Goal: Task Accomplishment & Management: Use online tool/utility

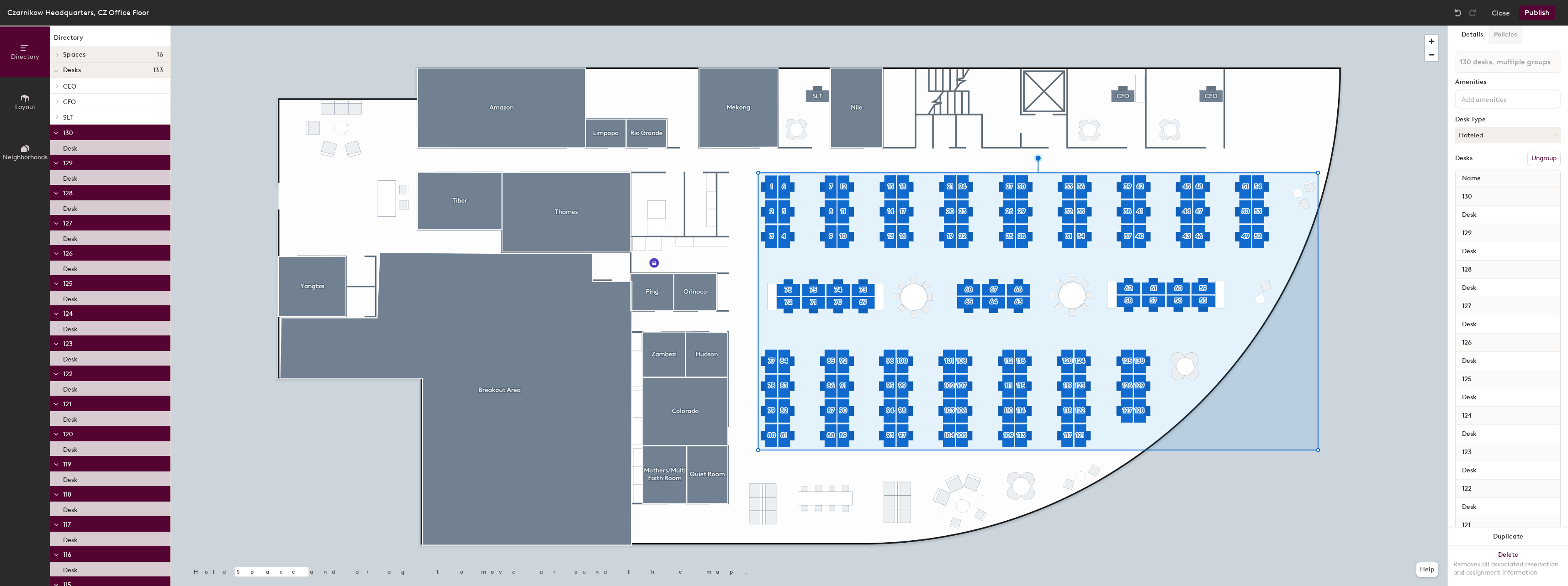
click at [1514, 35] on button "Policies" at bounding box center [1505, 35] width 34 height 18
click at [1475, 35] on button "Details" at bounding box center [1472, 35] width 32 height 18
click at [1495, 40] on button "Policies" at bounding box center [1505, 35] width 34 height 18
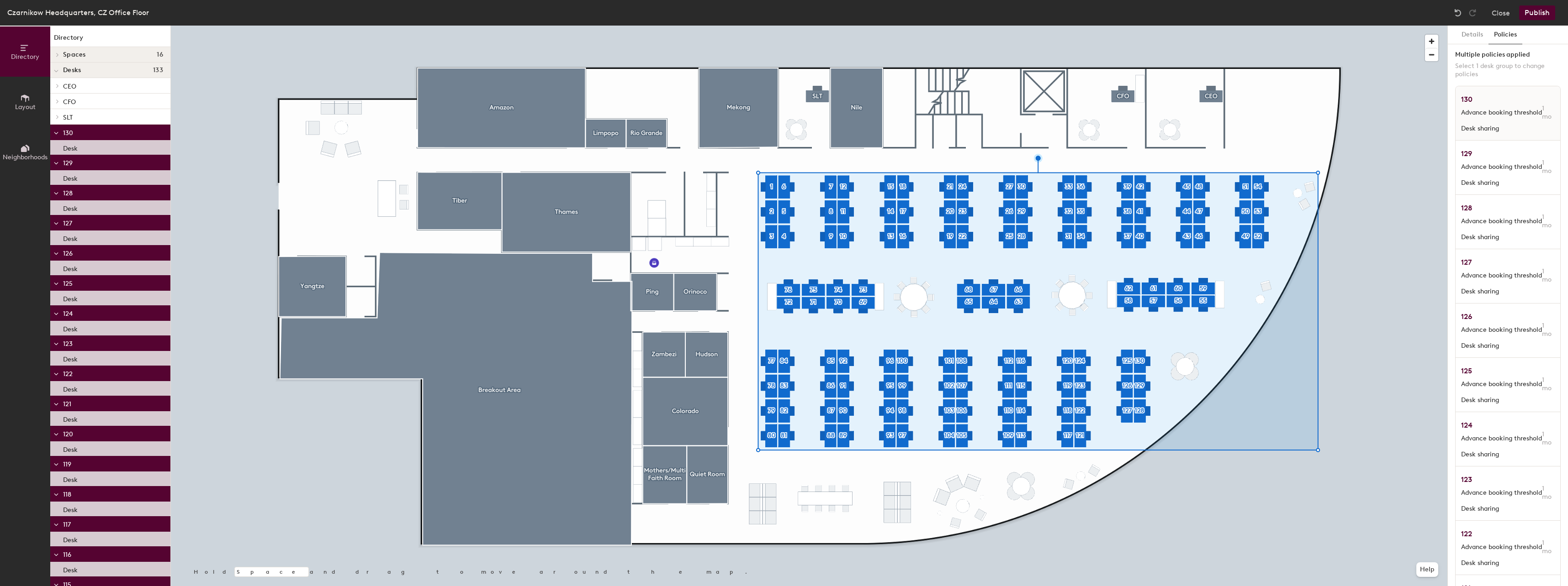
click at [1466, 123] on div "130 Advance booking threshold 1 mo Desk sharing" at bounding box center [1508, 113] width 105 height 55
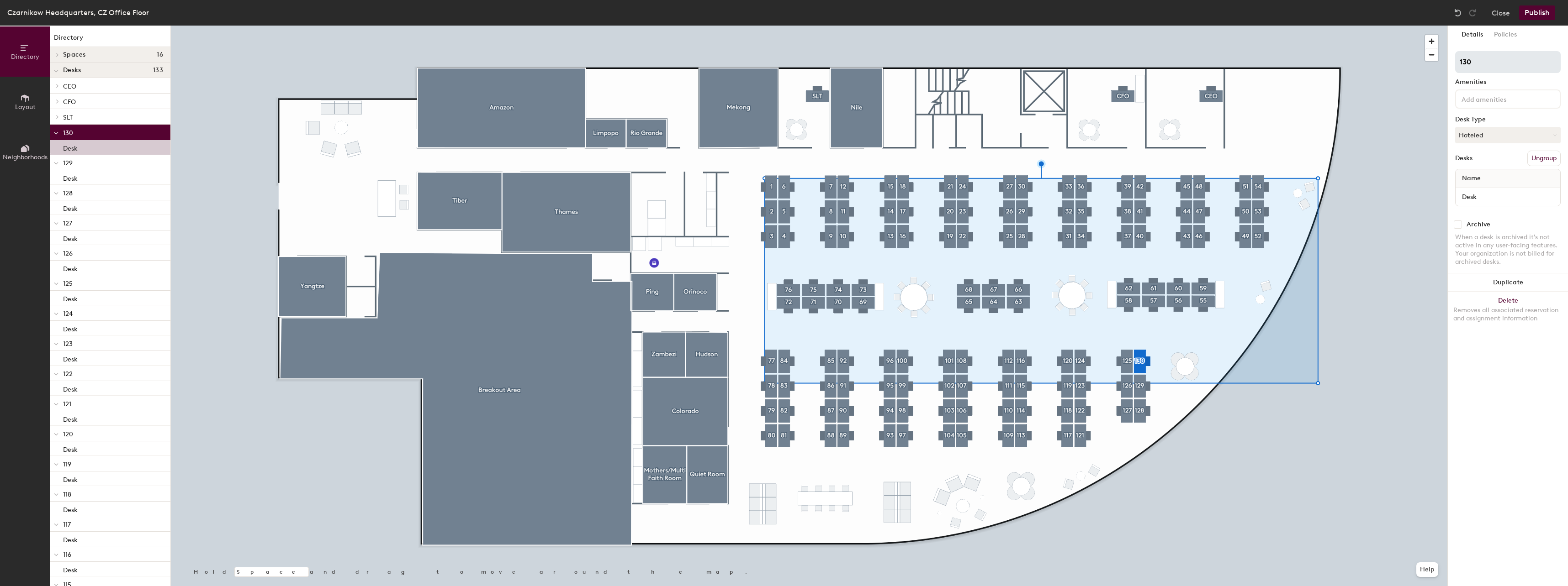
click at [1188, 25] on div at bounding box center [809, 25] width 1276 height 0
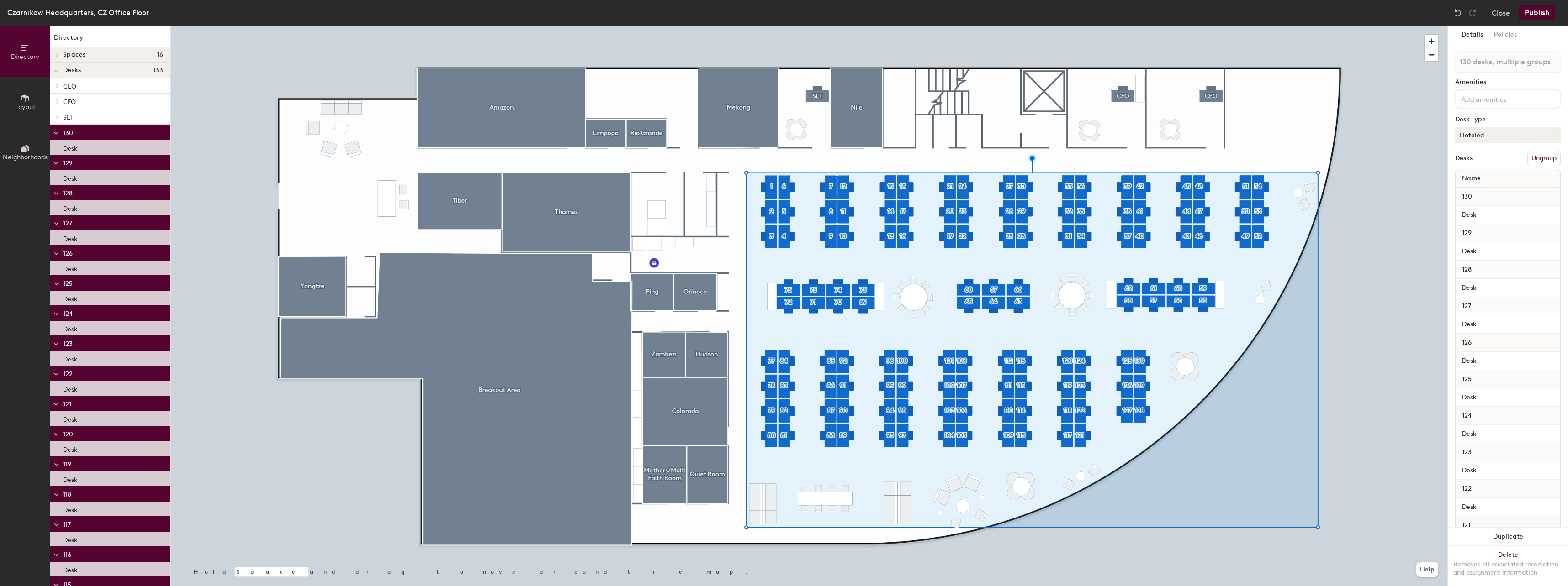
click at [1486, 138] on button "Hoteled" at bounding box center [1507, 135] width 105 height 16
click at [1490, 165] on div "Assigned" at bounding box center [1501, 164] width 92 height 14
click at [1547, 13] on button "Publish" at bounding box center [1536, 12] width 36 height 15
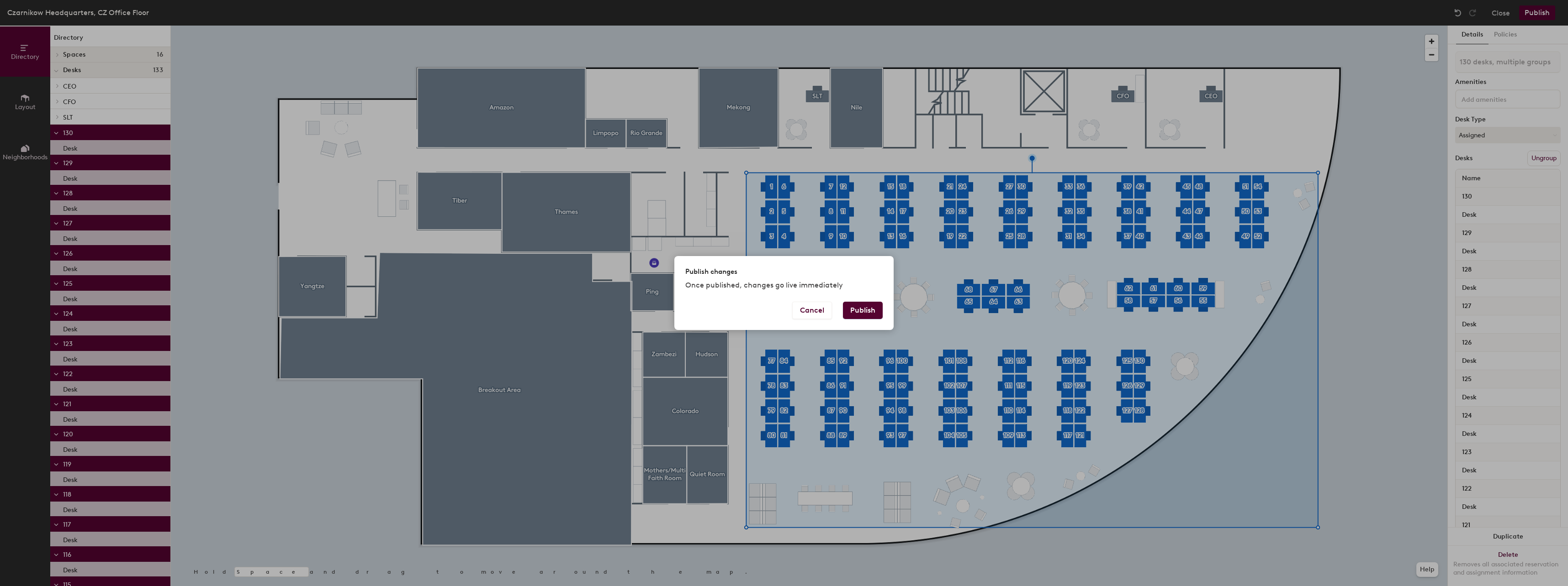
click at [861, 314] on button "Publish" at bounding box center [862, 310] width 40 height 18
